Goal: Transaction & Acquisition: Subscribe to service/newsletter

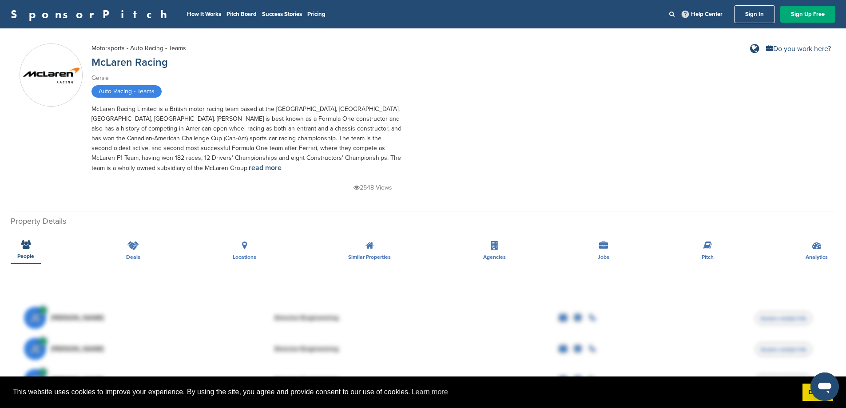
click at [737, 15] on link "Sign In" at bounding box center [754, 14] width 41 height 18
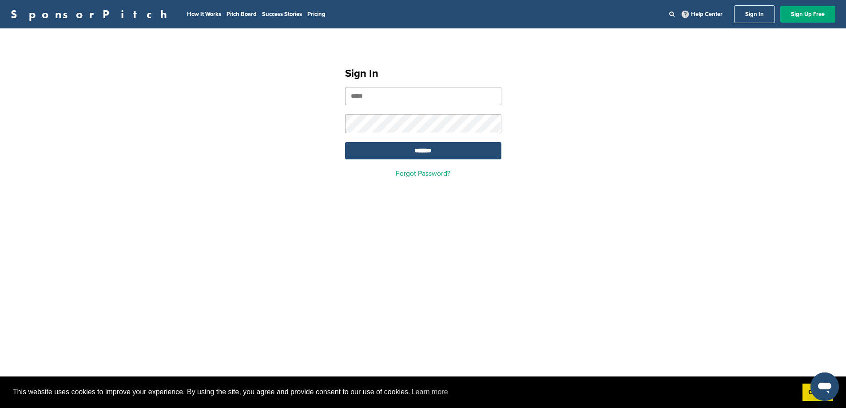
click at [423, 100] on input "email" at bounding box center [423, 96] width 156 height 18
type input "**********"
click at [345, 142] on input "*******" at bounding box center [423, 150] width 156 height 17
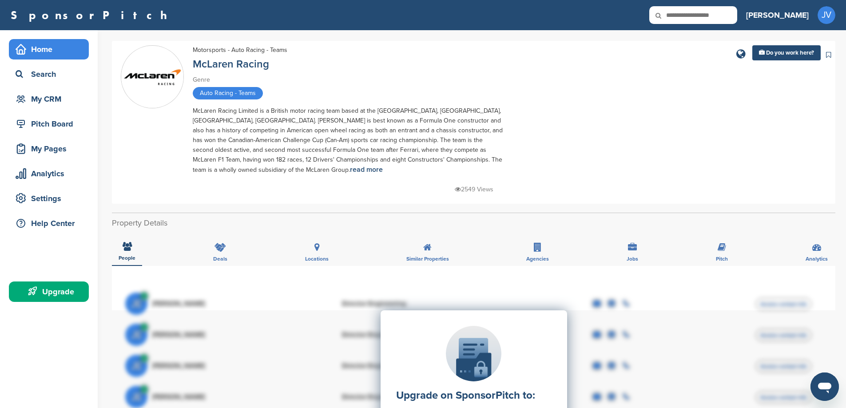
click at [32, 51] on div "Home" at bounding box center [51, 49] width 76 height 16
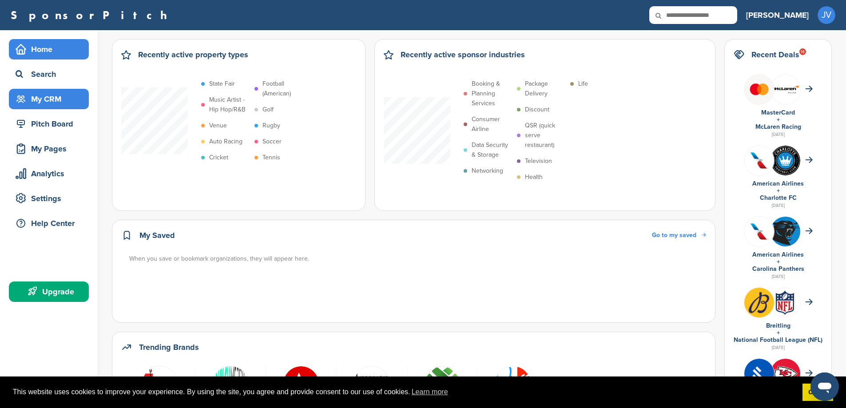
click at [41, 102] on div "My CRM" at bounding box center [51, 99] width 76 height 16
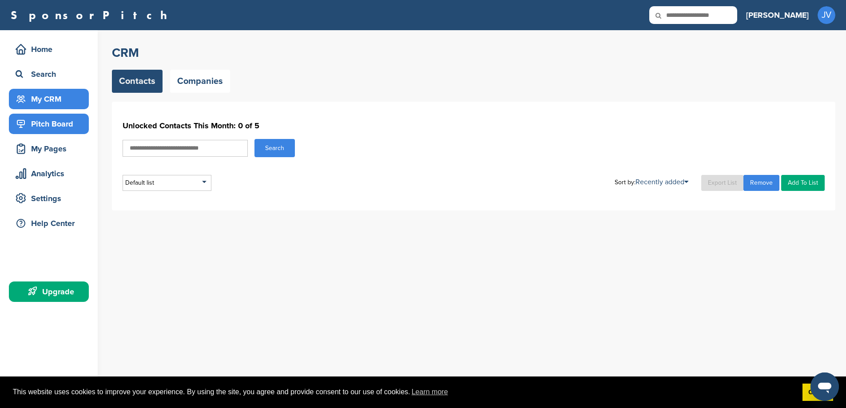
click at [43, 128] on div "Pitch Board" at bounding box center [51, 124] width 76 height 16
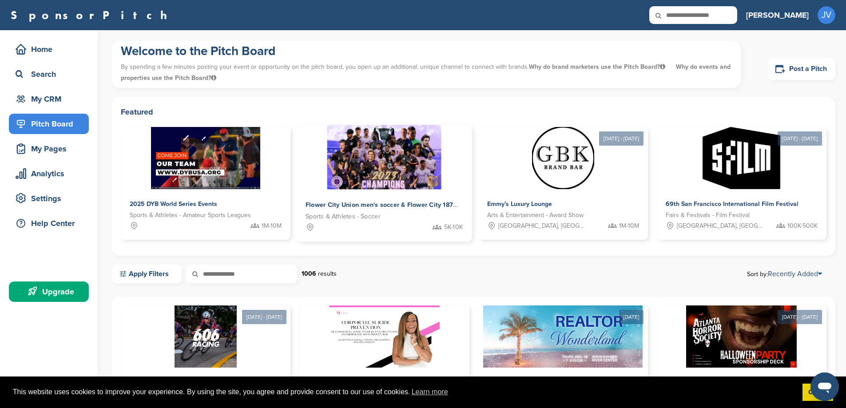
click at [327, 151] on img at bounding box center [384, 157] width 114 height 64
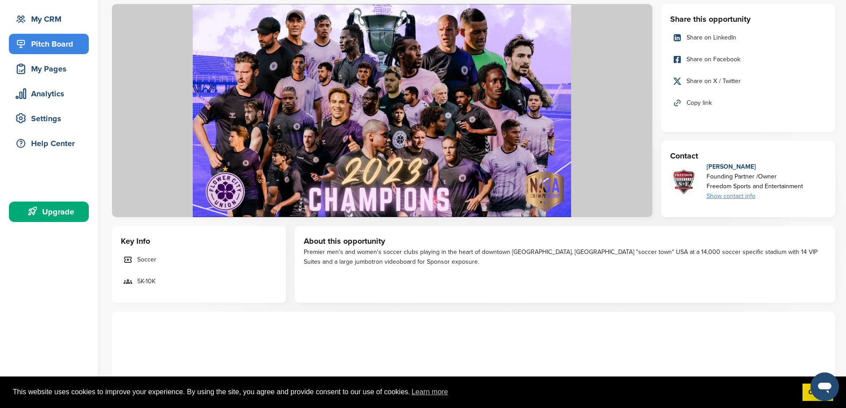
scroll to position [89, 0]
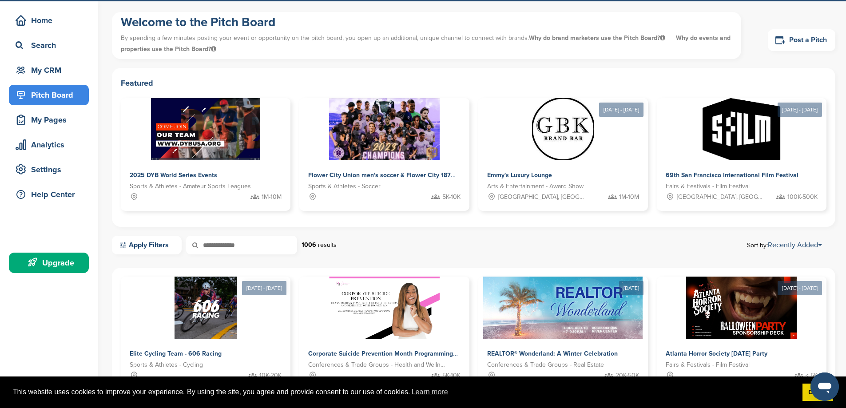
scroll to position [44, 0]
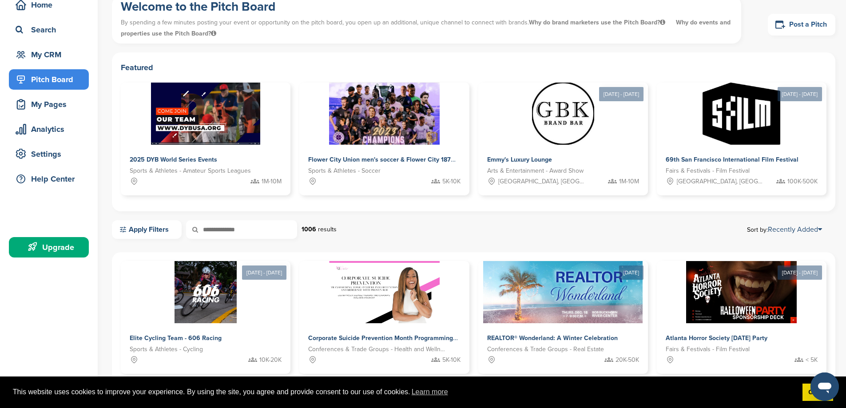
click at [783, 20] on icon at bounding box center [780, 24] width 11 height 11
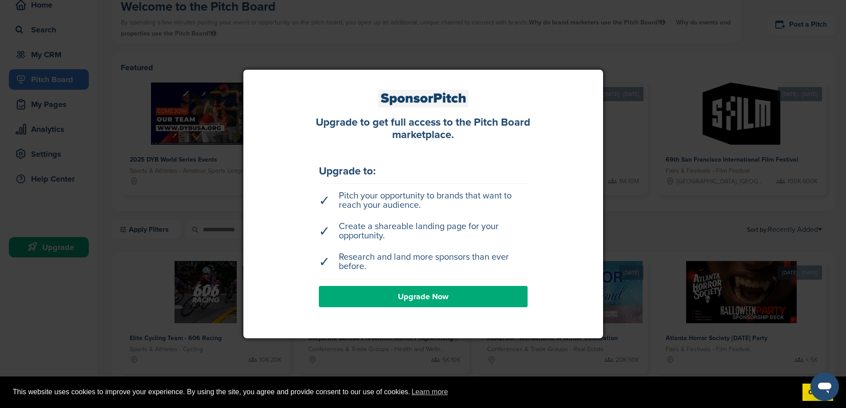
click at [472, 297] on link "Upgrade Now" at bounding box center [423, 296] width 209 height 21
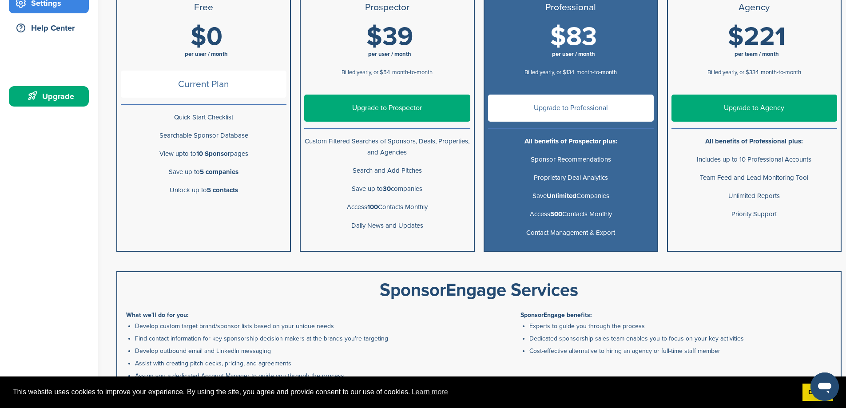
scroll to position [222, 0]
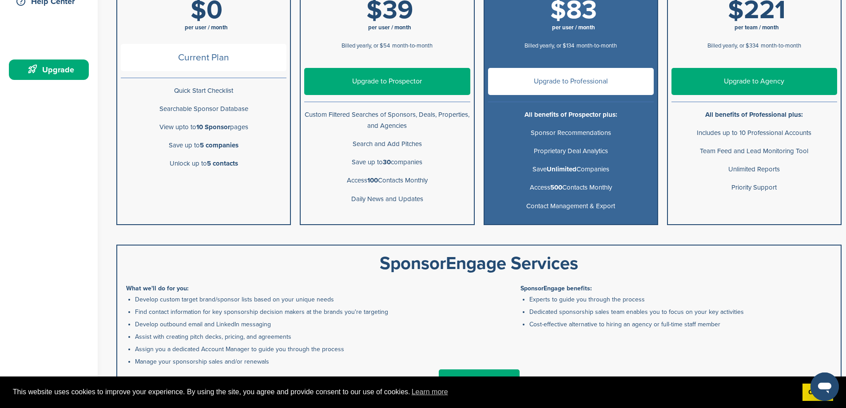
click at [229, 169] on p "Unlock up to 5 contacts" at bounding box center [204, 163] width 166 height 11
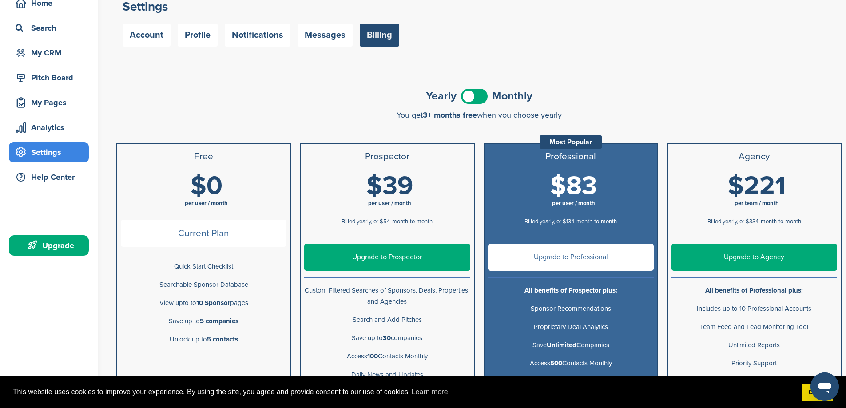
scroll to position [44, 0]
